Goal: Transaction & Acquisition: Purchase product/service

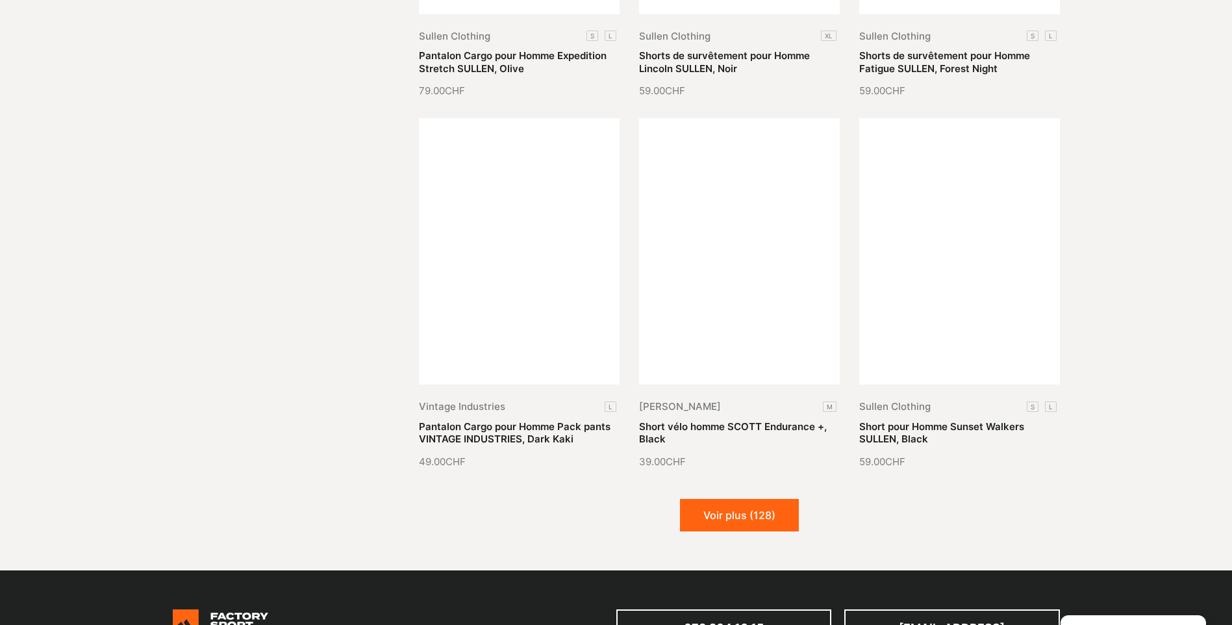
scroll to position [1104, 0]
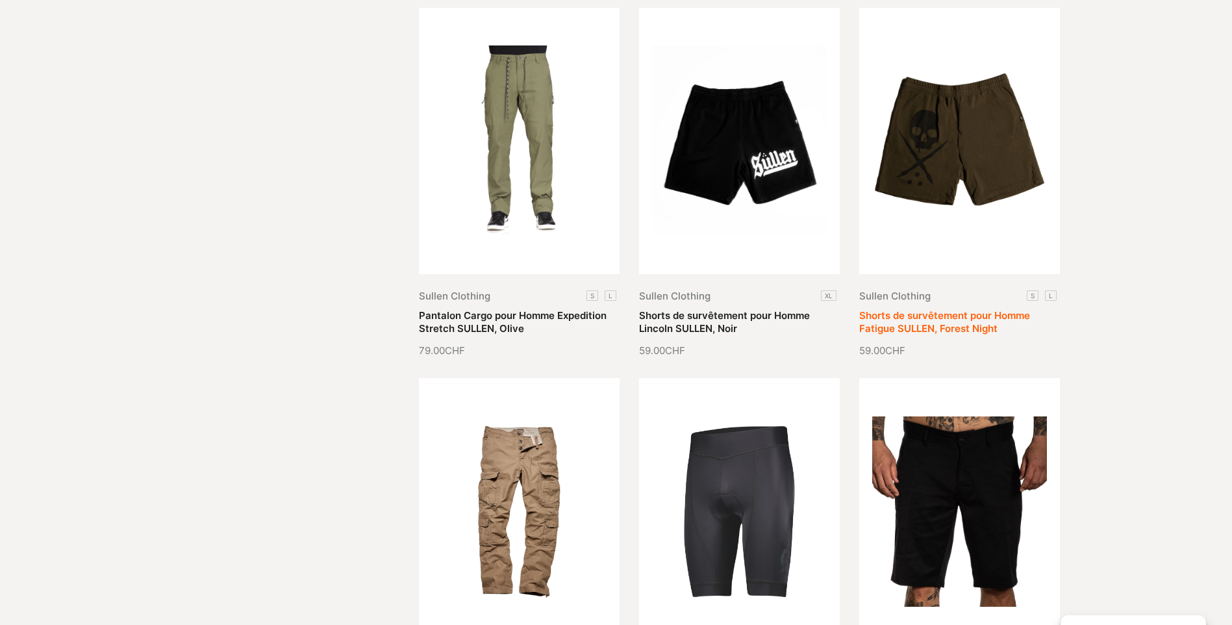
click at [931, 309] on link "Shorts de survêtement pour Homme Fatigue SULLEN, Forest Night" at bounding box center [945, 321] width 171 height 25
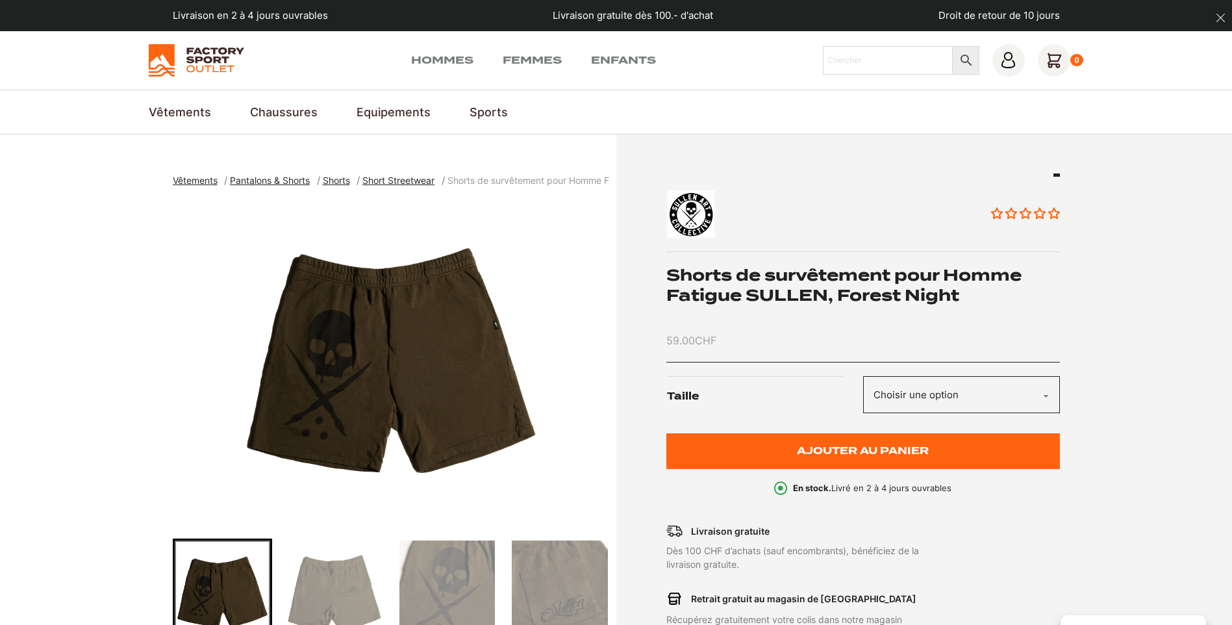
scroll to position [65, 0]
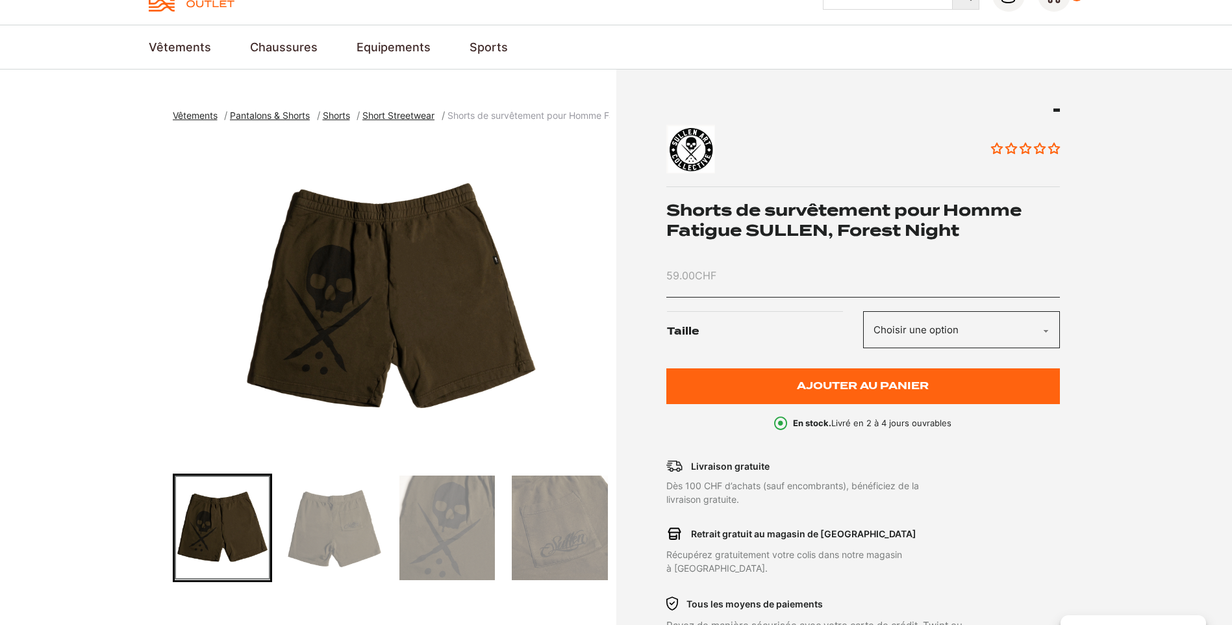
click at [1010, 327] on select "Choisir une option S L" at bounding box center [961, 329] width 197 height 37
